Goal: Transaction & Acquisition: Purchase product/service

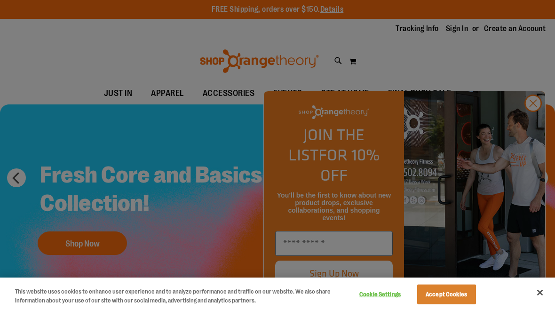
click at [529, 120] on div at bounding box center [277, 155] width 555 height 310
click at [538, 289] on button "Close" at bounding box center [540, 292] width 21 height 21
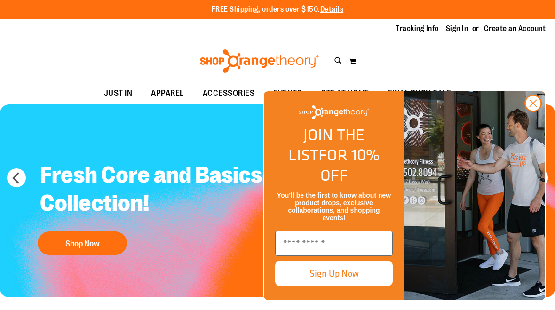
click at [535, 111] on circle "Close dialog" at bounding box center [534, 104] width 16 height 16
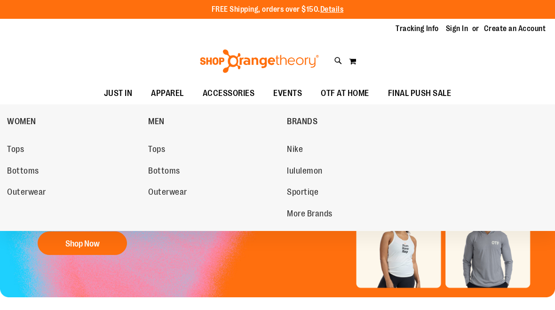
click at [160, 125] on span "MEN" at bounding box center [156, 123] width 16 height 12
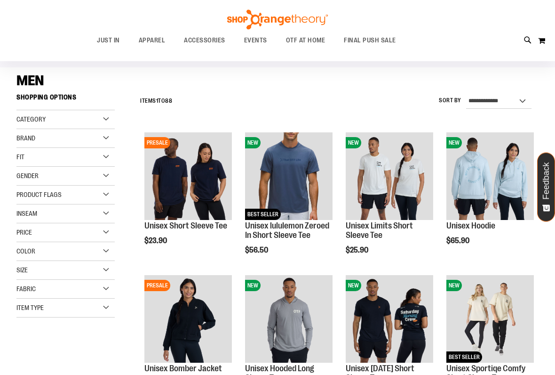
scroll to position [59, 0]
click at [370, 98] on div "**********" at bounding box center [337, 101] width 403 height 24
click at [372, 39] on span "FINAL PUSH SALE" at bounding box center [370, 40] width 52 height 21
click at [357, 106] on div "**********" at bounding box center [337, 101] width 403 height 24
click at [367, 99] on span "Under $50" at bounding box center [359, 100] width 31 height 10
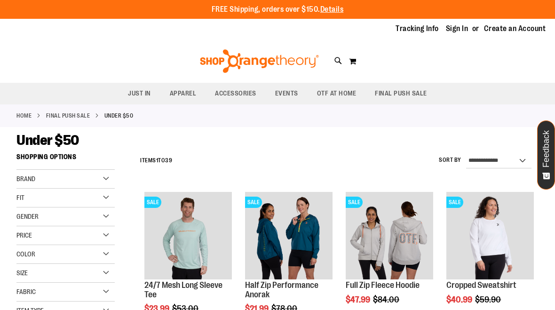
click at [109, 213] on div "Gender" at bounding box center [65, 217] width 98 height 19
click at [31, 236] on link "Men 2 items" at bounding box center [61, 236] width 95 height 10
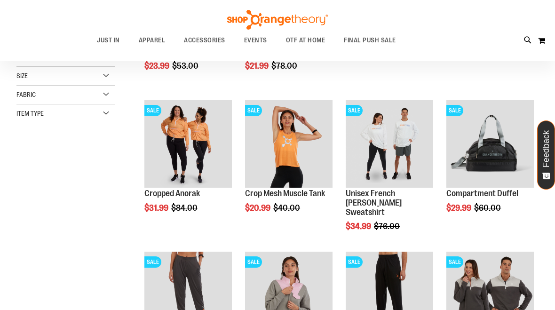
scroll to position [148, 0]
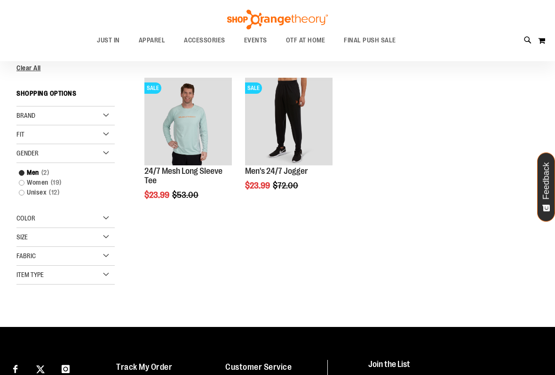
scroll to position [10, 0]
click at [321, 189] on div "$23.99 Regular Price $72.00" at bounding box center [289, 185] width 88 height 9
click at [324, 189] on div "$23.99 Regular Price $72.00" at bounding box center [289, 185] width 88 height 9
click at [305, 109] on img "product" at bounding box center [289, 122] width 88 height 88
click at [305, 92] on img "product" at bounding box center [289, 122] width 88 height 88
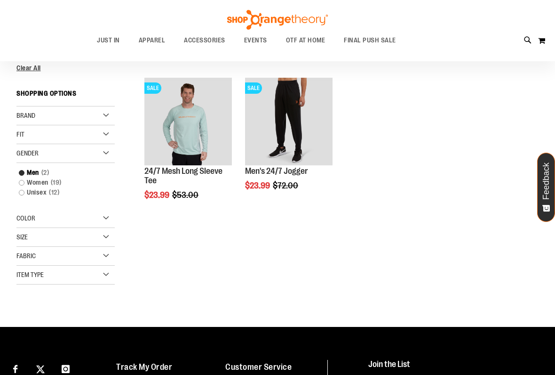
click at [109, 228] on div "Size" at bounding box center [65, 237] width 98 height 19
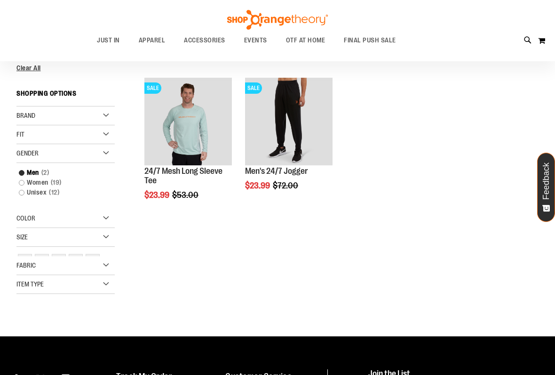
click at [109, 228] on div "Size" at bounding box center [65, 237] width 98 height 19
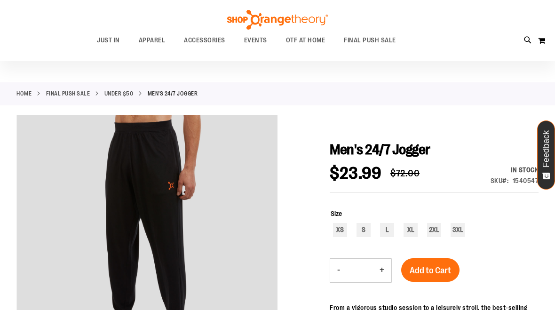
scroll to position [4, 0]
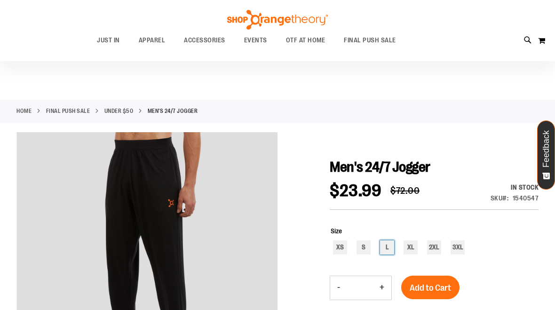
click at [389, 245] on div "L" at bounding box center [387, 248] width 14 height 14
type input "***"
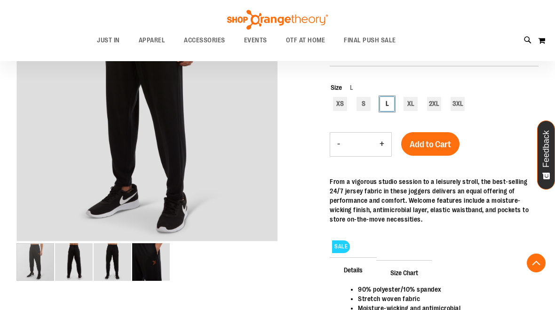
scroll to position [0, 0]
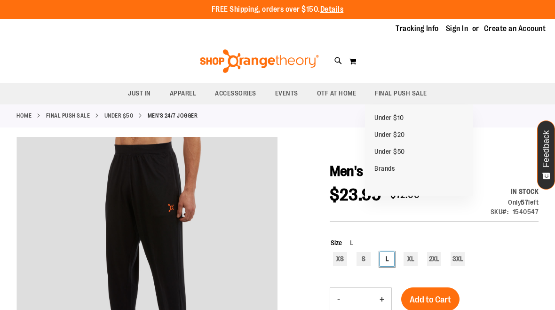
click at [389, 166] on span "Brands" at bounding box center [385, 170] width 20 height 10
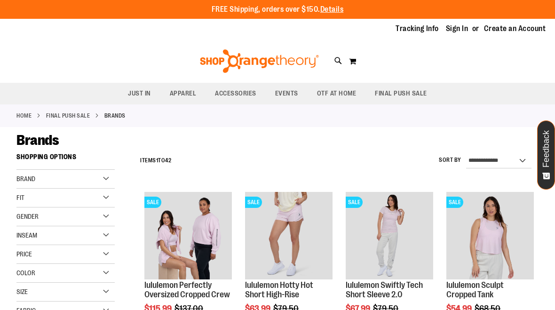
click at [111, 219] on div "Gender" at bounding box center [65, 217] width 98 height 19
click at [30, 232] on link "Men 7 items" at bounding box center [61, 236] width 95 height 10
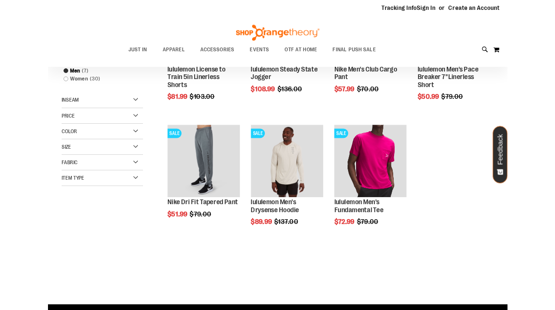
scroll to position [124, 0]
